Goal: Transaction & Acquisition: Download file/media

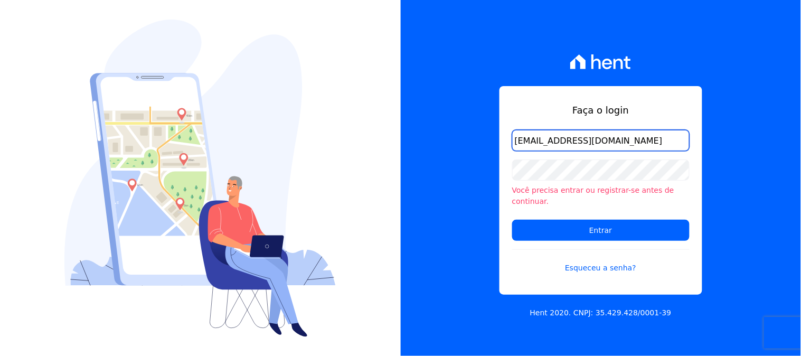
type input "contasareceber@ka.com.br"
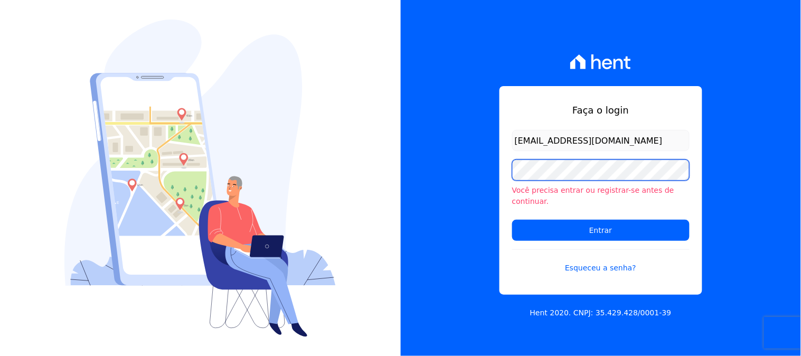
click at [512, 220] on input "Entrar" at bounding box center [600, 230] width 177 height 21
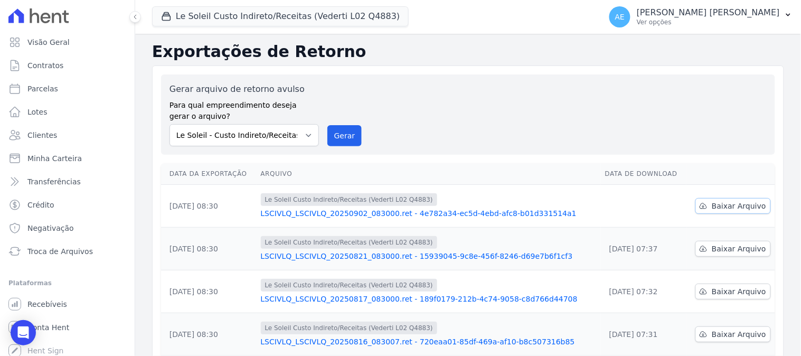
click at [740, 205] on span "Baixar Arquivo" at bounding box center [739, 206] width 54 height 11
click at [212, 18] on button "Le Soleil Custo Indireto/Receitas (Vederti L02 Q4883)" at bounding box center [280, 16] width 257 height 20
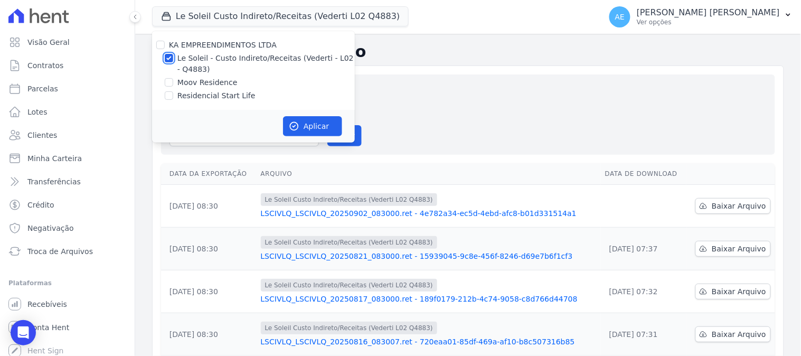
click at [168, 57] on input "Le Soleil - Custo Indireto/Receitas (Vederti - L02 - Q4883)" at bounding box center [169, 58] width 8 height 8
checkbox input "false"
click at [169, 82] on input "Moov Residence" at bounding box center [169, 82] width 8 height 8
checkbox input "true"
click at [301, 119] on button "Aplicar" at bounding box center [312, 126] width 59 height 20
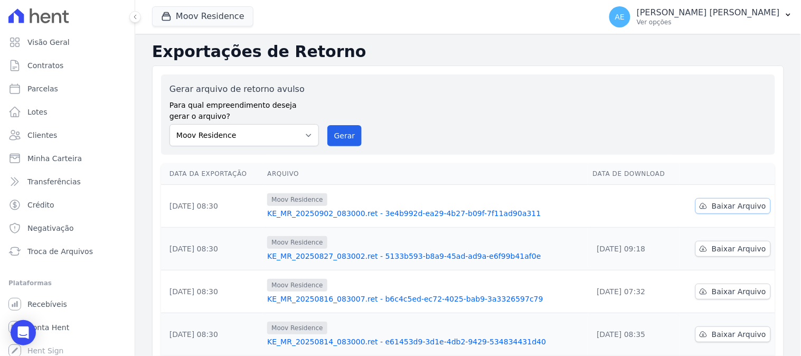
click at [724, 210] on span "Baixar Arquivo" at bounding box center [739, 206] width 54 height 11
click at [208, 29] on div "Moov Residence KA EMPREENDIMENTOS LTDA Le Soleil - Custo Indireto/Receitas (Ved…" at bounding box center [374, 16] width 445 height 35
click at [207, 19] on button "Moov Residence" at bounding box center [202, 16] width 101 height 20
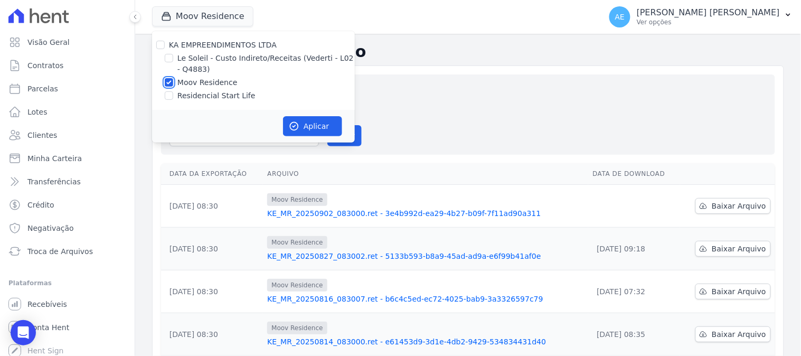
click at [170, 81] on input "Moov Residence" at bounding box center [169, 82] width 8 height 8
checkbox input "false"
click at [171, 91] on div at bounding box center [169, 95] width 8 height 11
click at [171, 96] on input "Residencial Start Life" at bounding box center [169, 95] width 8 height 8
checkbox input "true"
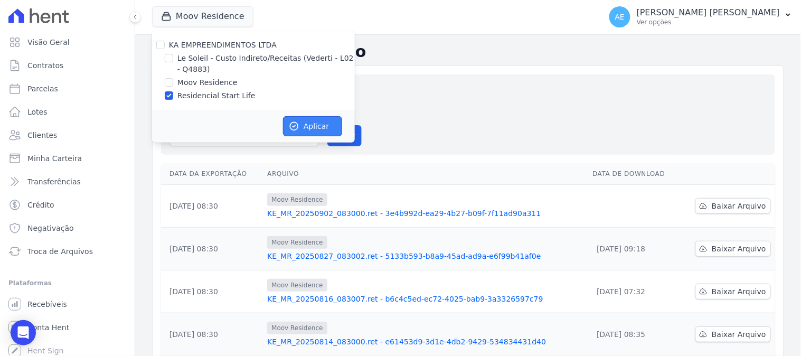
click at [310, 120] on button "Aplicar" at bounding box center [312, 126] width 59 height 20
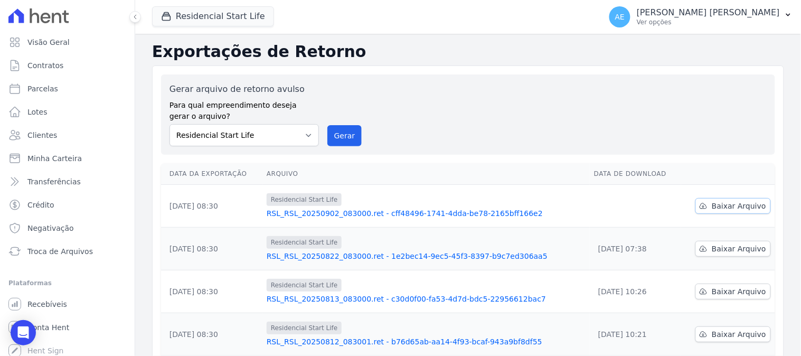
click at [717, 207] on span "Baixar Arquivo" at bounding box center [739, 206] width 54 height 11
